Goal: Information Seeking & Learning: Find specific fact

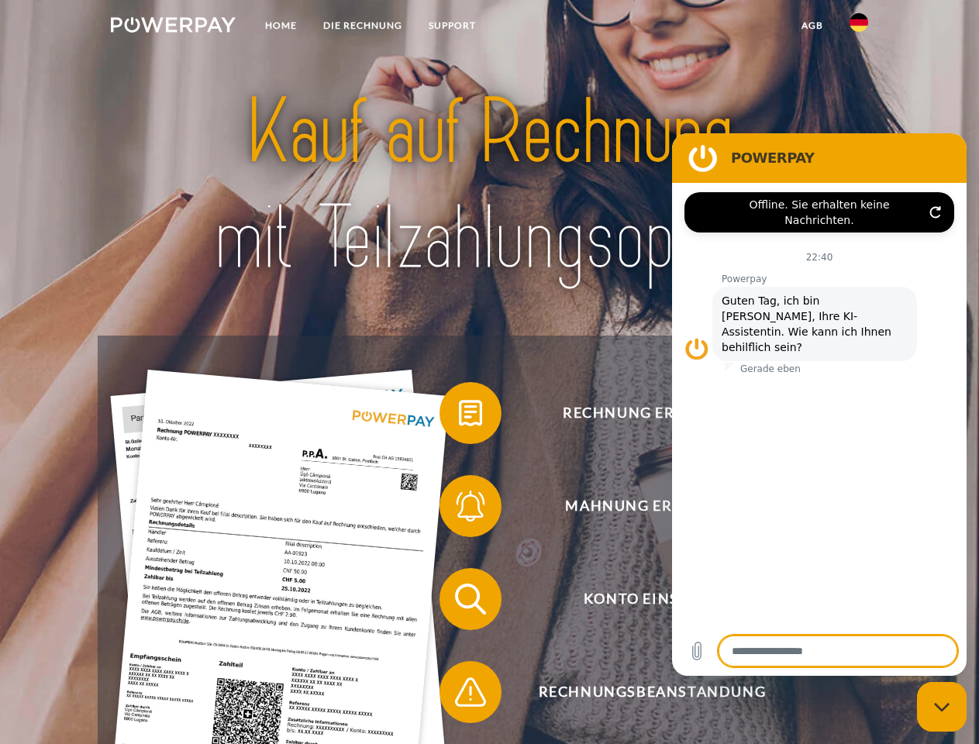
click at [173, 27] on img at bounding box center [173, 25] width 125 height 16
click at [859, 27] on img at bounding box center [859, 22] width 19 height 19
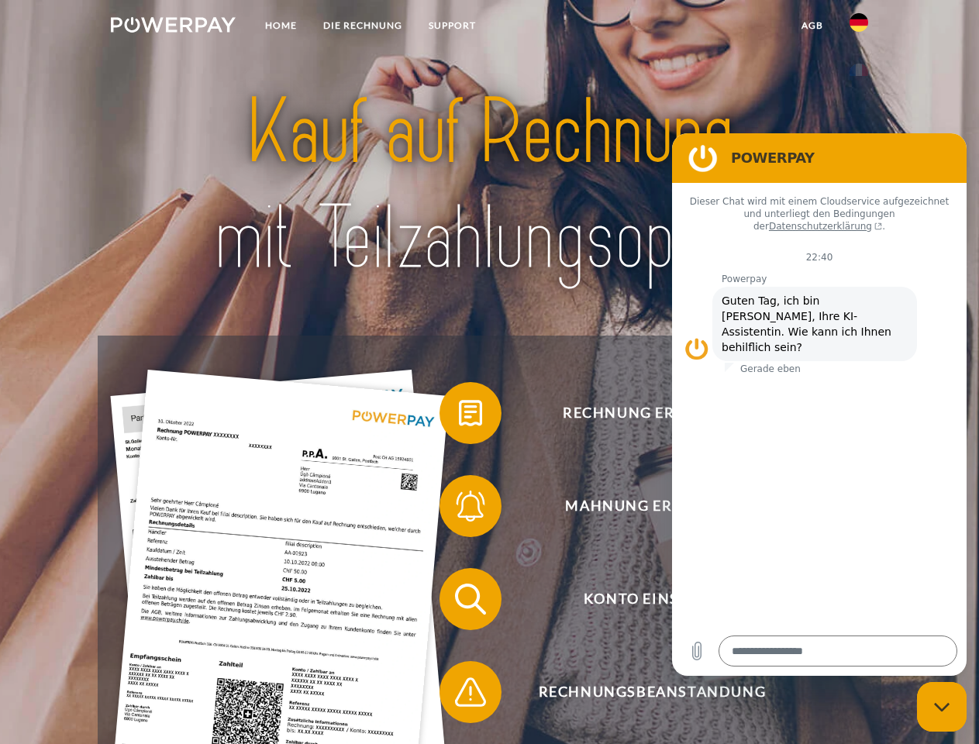
click at [812, 26] on link "agb" at bounding box center [812, 26] width 48 height 28
click at [459, 416] on span at bounding box center [448, 413] width 78 height 78
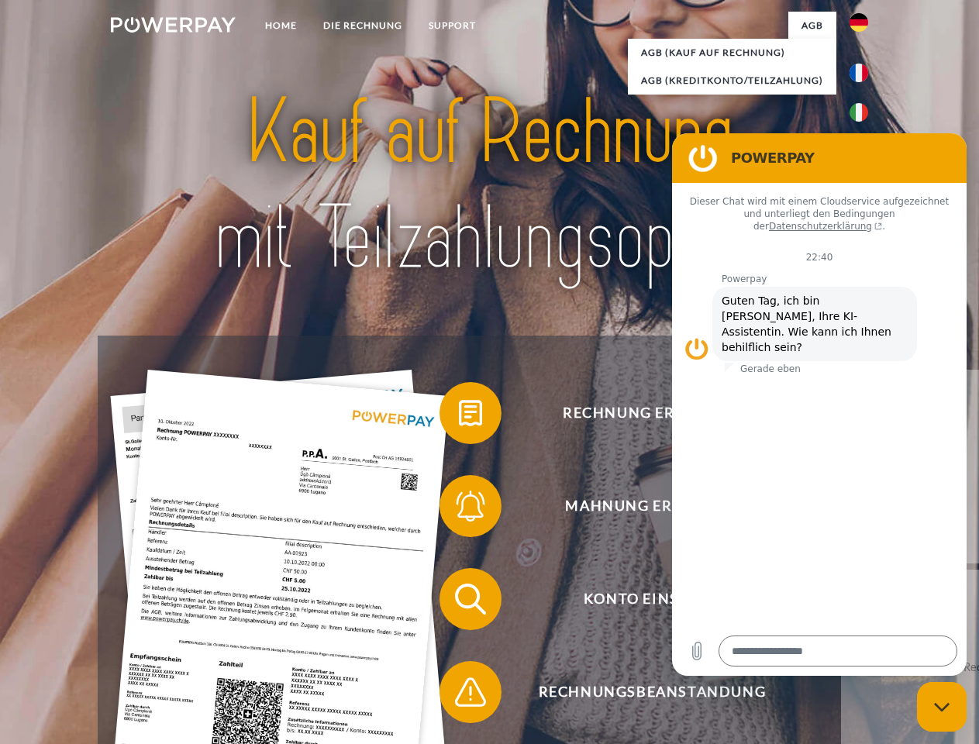
click at [459, 509] on span at bounding box center [448, 506] width 78 height 78
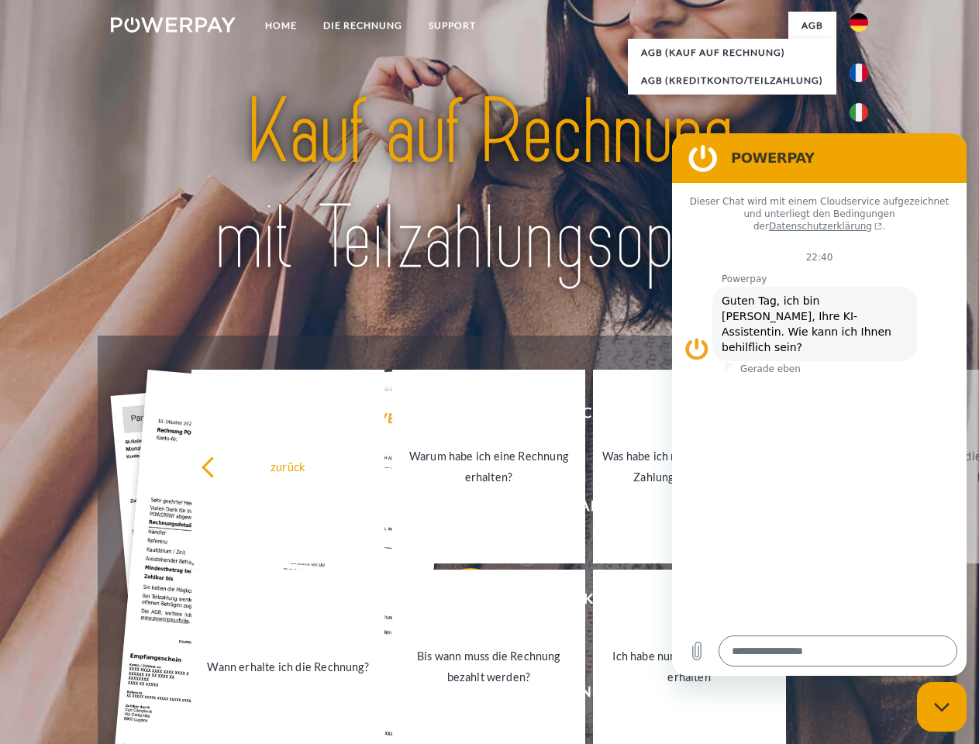
click at [459, 602] on link "Bis wann muss die Rechnung bezahlt werden?" at bounding box center [488, 667] width 193 height 194
click at [459, 695] on span at bounding box center [448, 692] width 78 height 78
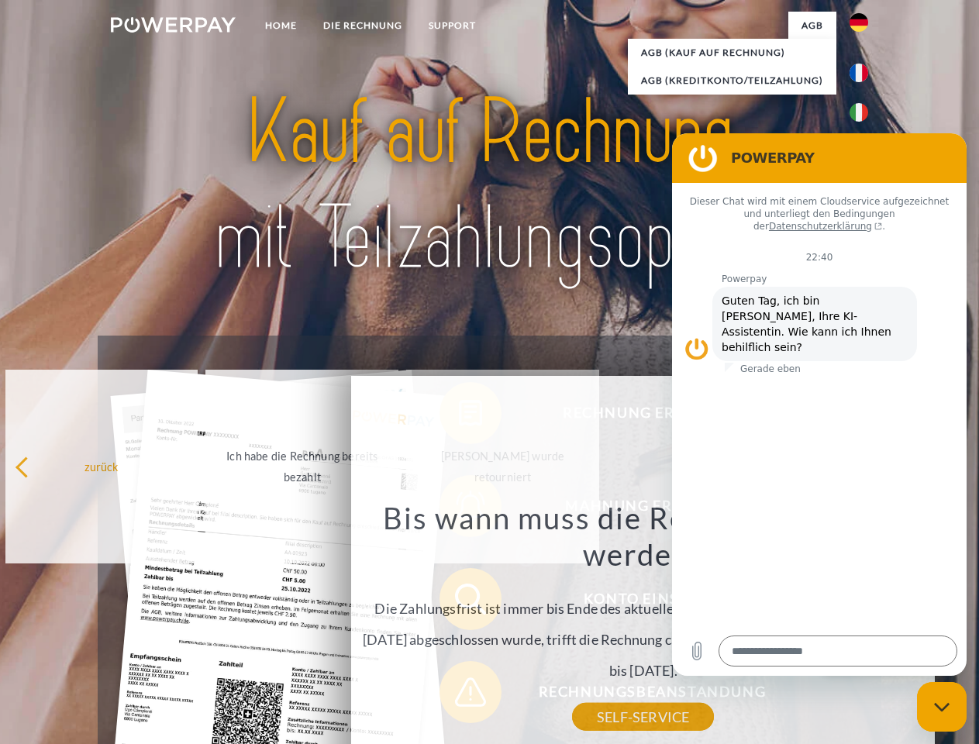
click at [942, 707] on icon "Messaging-Fenster schließen" at bounding box center [942, 707] width 16 height 10
type textarea "*"
